Goal: Task Accomplishment & Management: Use online tool/utility

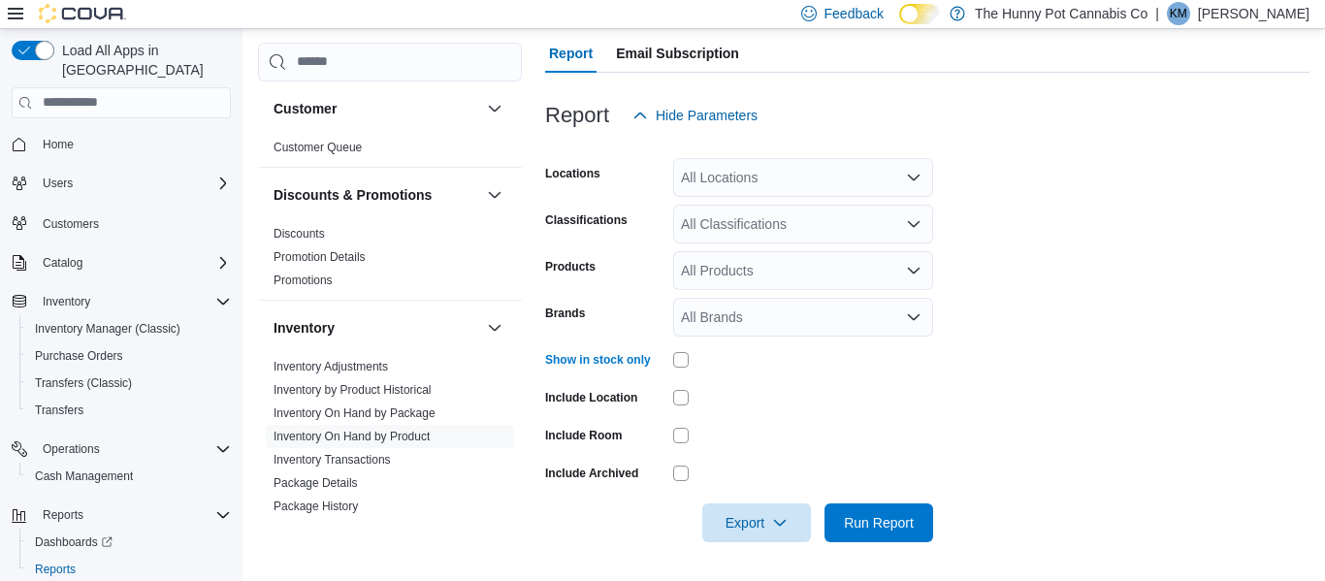
scroll to position [34, 0]
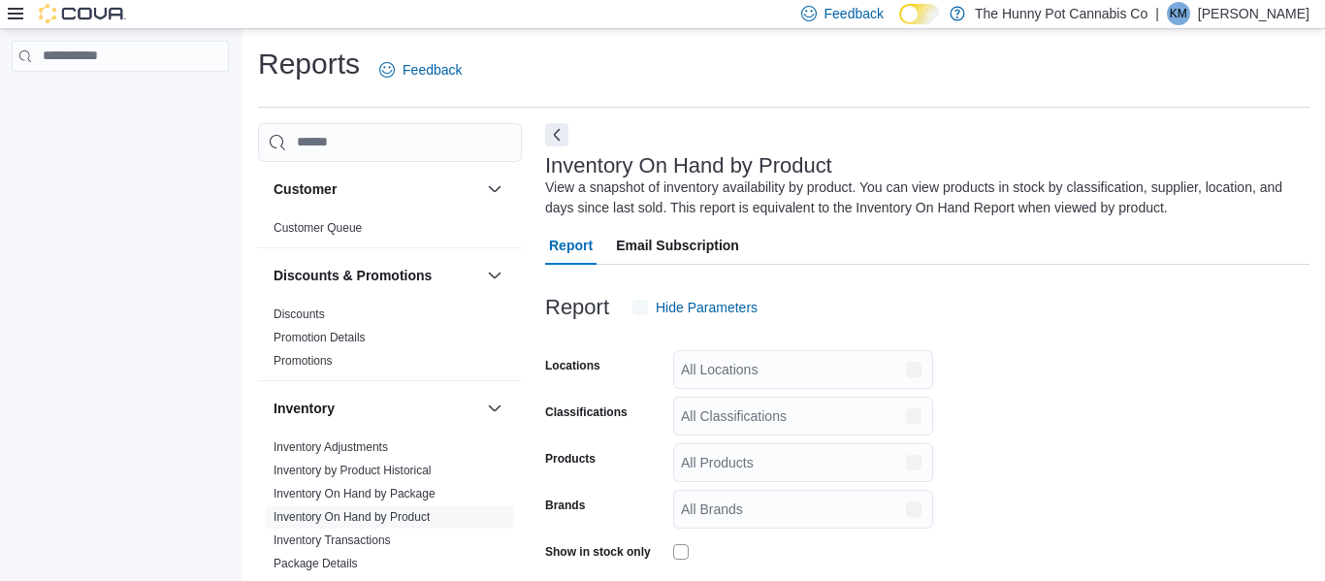
scroll to position [65, 0]
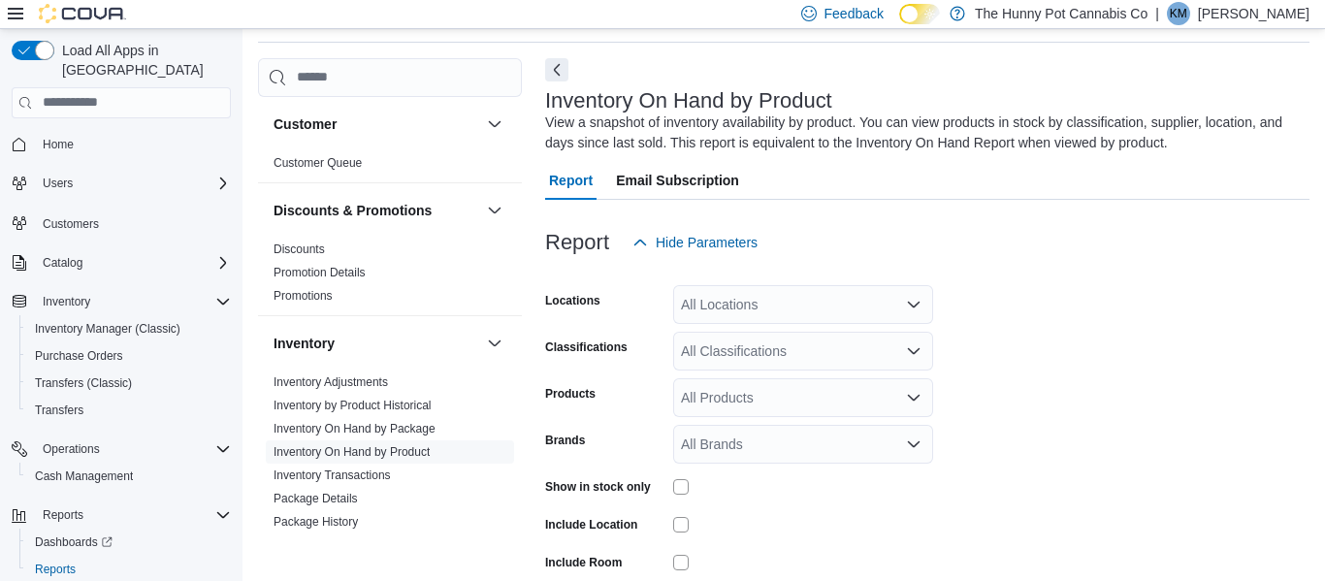
click at [805, 321] on div "All Locations" at bounding box center [803, 304] width 260 height 39
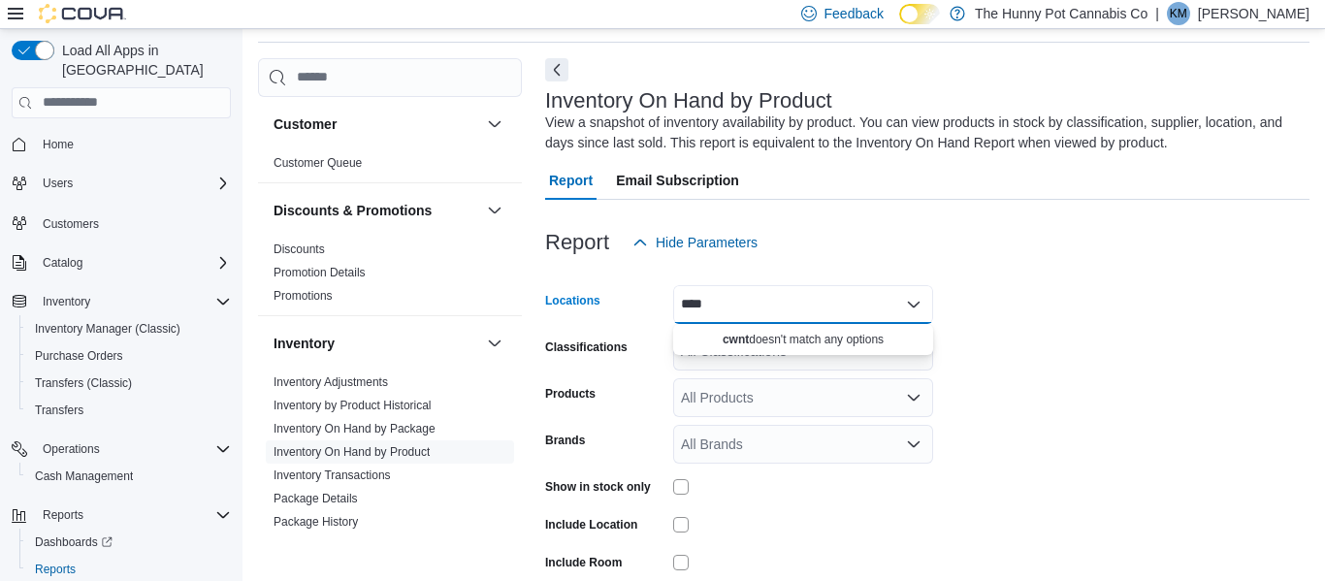
scroll to position [0, 0]
type input "****"
click at [802, 346] on span "[STREET_ADDRESS]" at bounding box center [782, 337] width 134 height 19
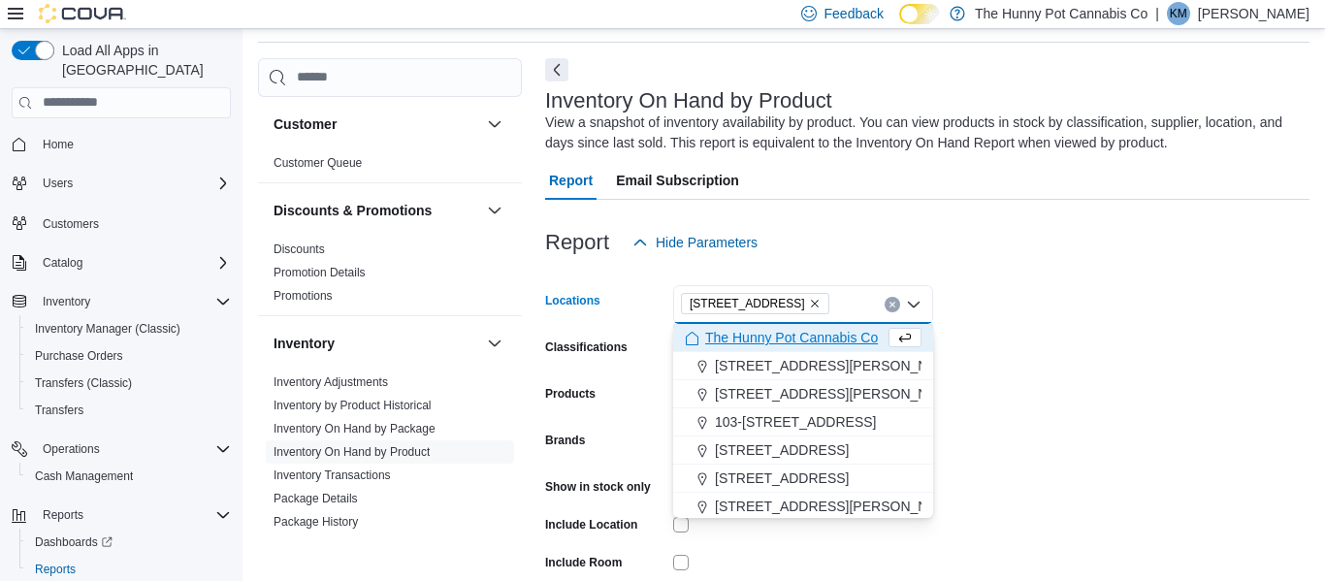
click at [1245, 389] on form "Locations [STREET_ADDRESS] Combo box. Selected. [STREET_ADDRESS] Press Backspac…" at bounding box center [927, 465] width 764 height 407
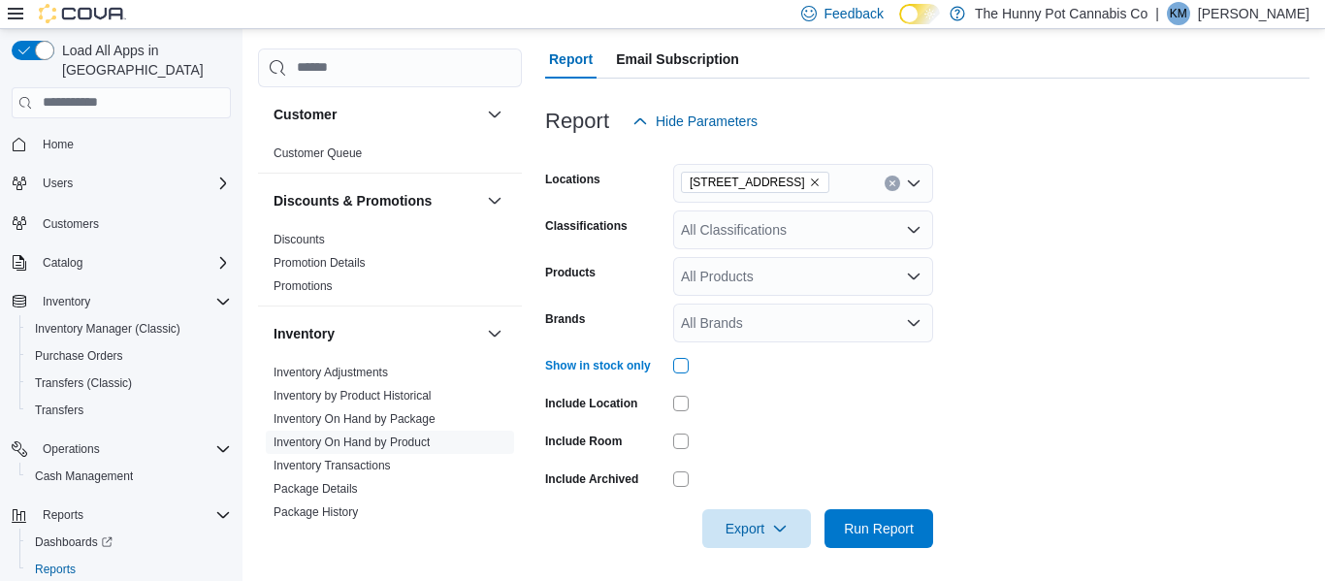
scroll to position [192, 0]
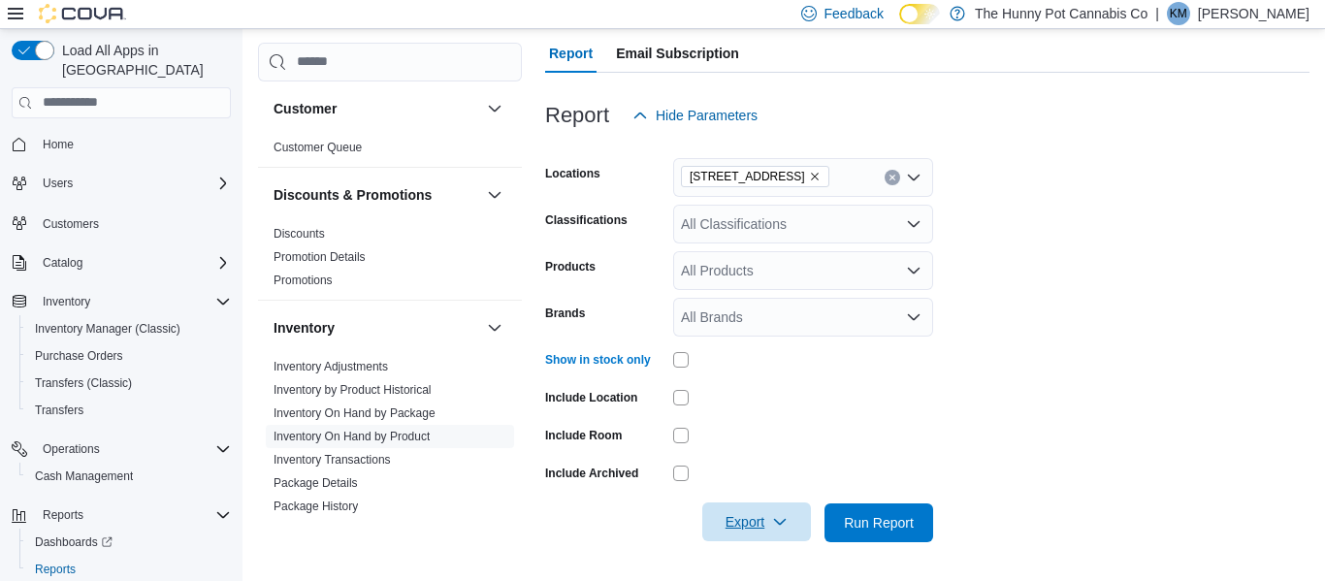
click at [736, 523] on span "Export" at bounding box center [756, 522] width 85 height 39
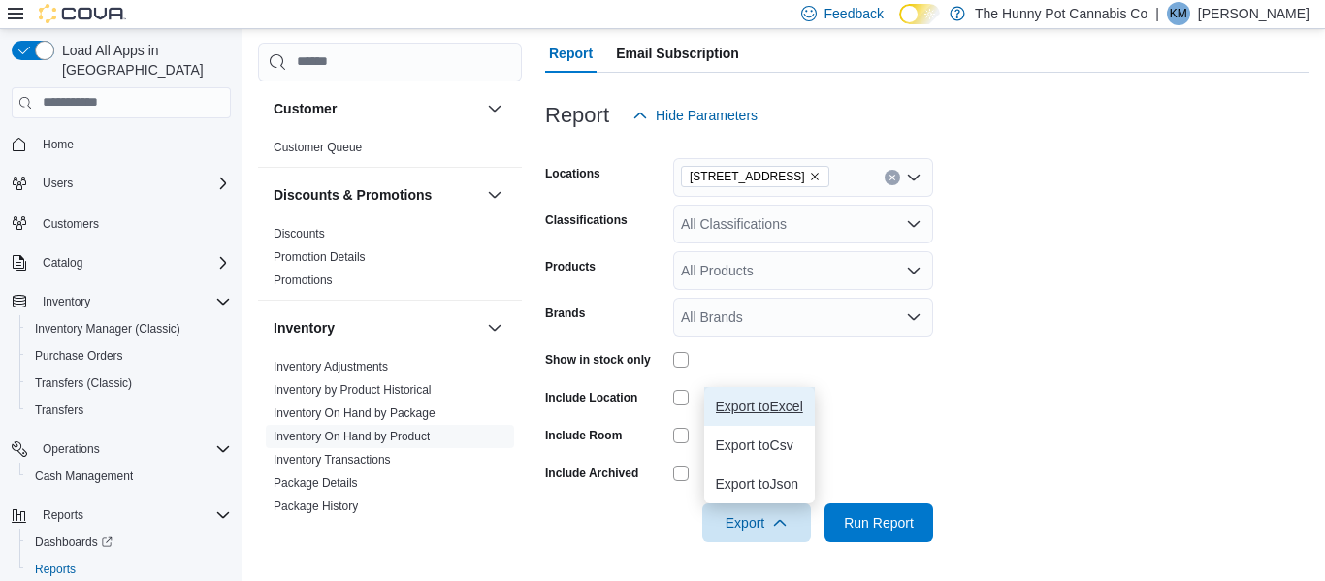
click at [794, 399] on span "Export to Excel" at bounding box center [759, 407] width 87 height 16
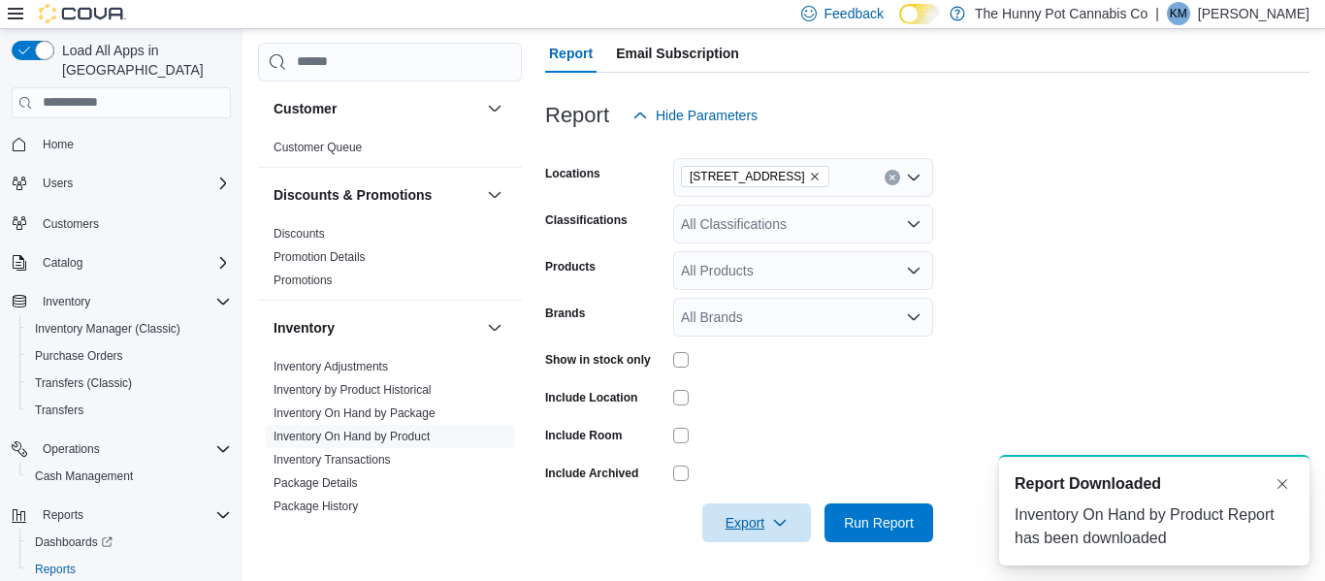
scroll to position [0, 0]
